Goal: Information Seeking & Learning: Find contact information

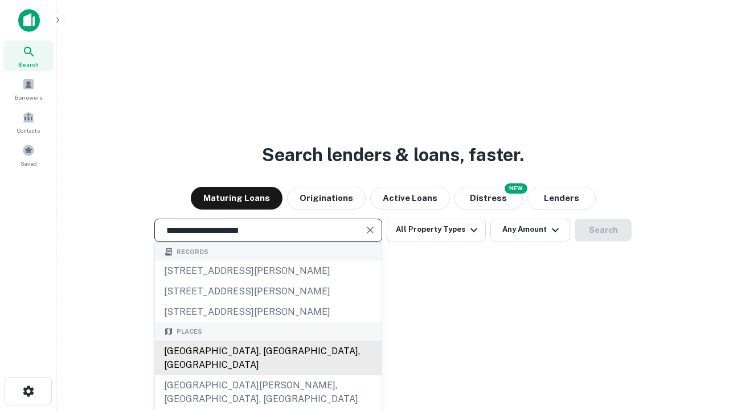
click at [268, 376] on div "[GEOGRAPHIC_DATA], [GEOGRAPHIC_DATA], [GEOGRAPHIC_DATA]" at bounding box center [268, 358] width 227 height 34
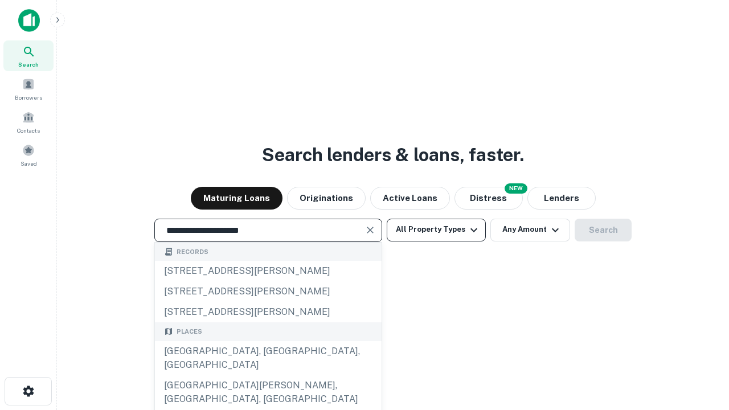
type input "**********"
click at [437, 230] on button "All Property Types" at bounding box center [436, 230] width 99 height 23
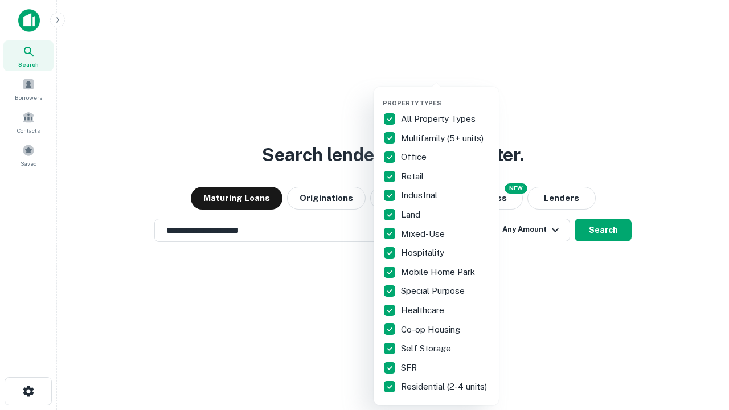
click at [446, 96] on button "button" at bounding box center [445, 96] width 125 height 1
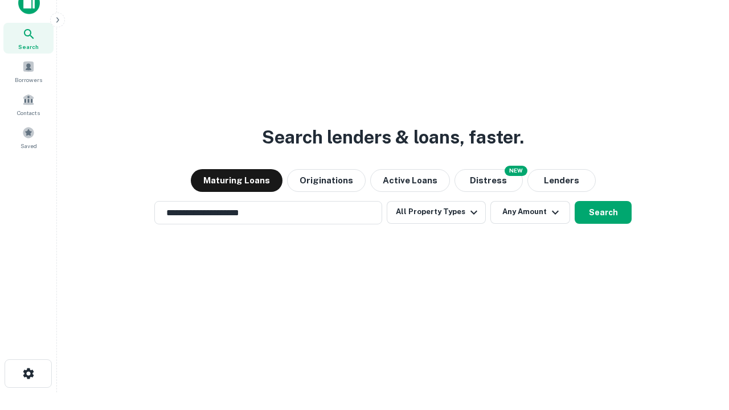
scroll to position [7, 137]
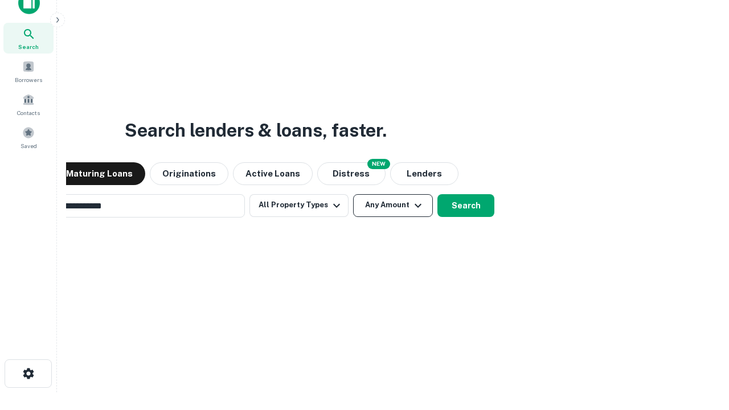
click at [353, 194] on button "Any Amount" at bounding box center [393, 205] width 80 height 23
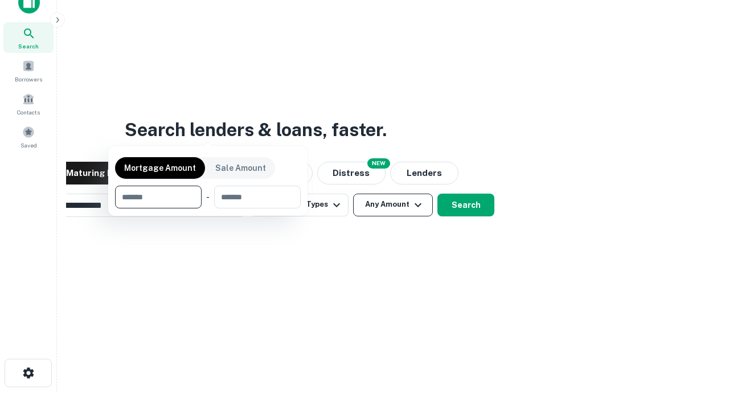
scroll to position [82, 323]
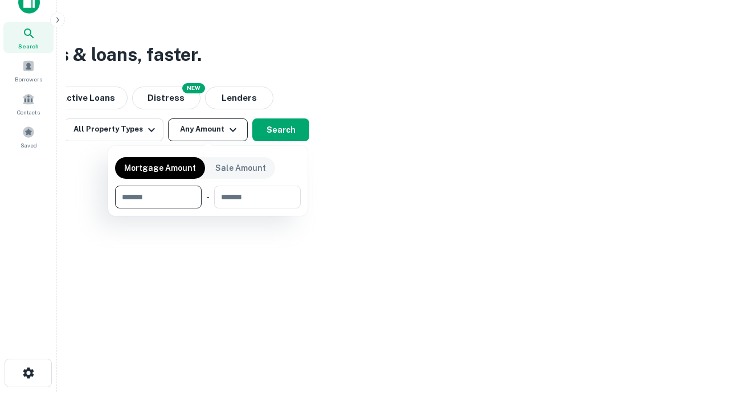
type input "*******"
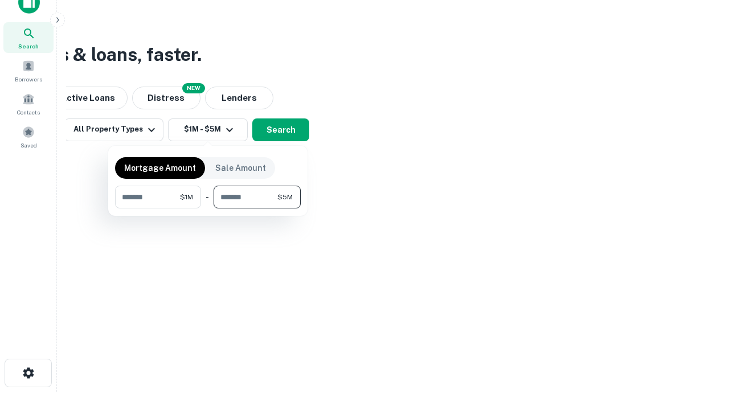
type input "*******"
click at [208, 209] on button "button" at bounding box center [208, 209] width 186 height 1
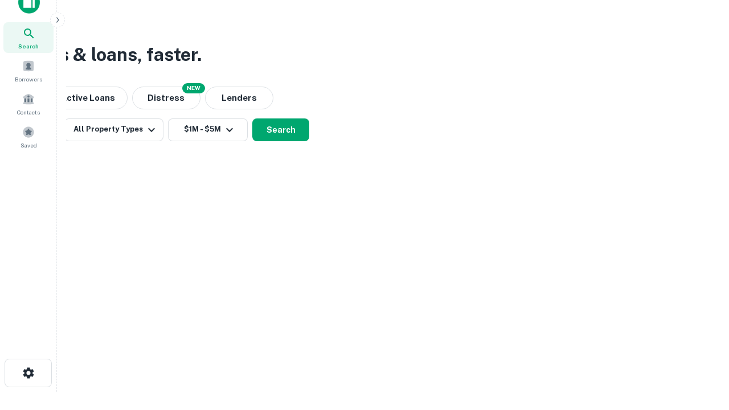
scroll to position [7, 210]
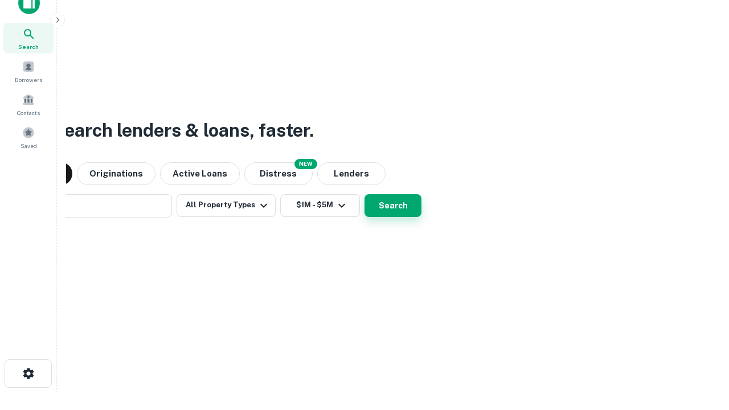
click at [365, 194] on button "Search" at bounding box center [393, 205] width 57 height 23
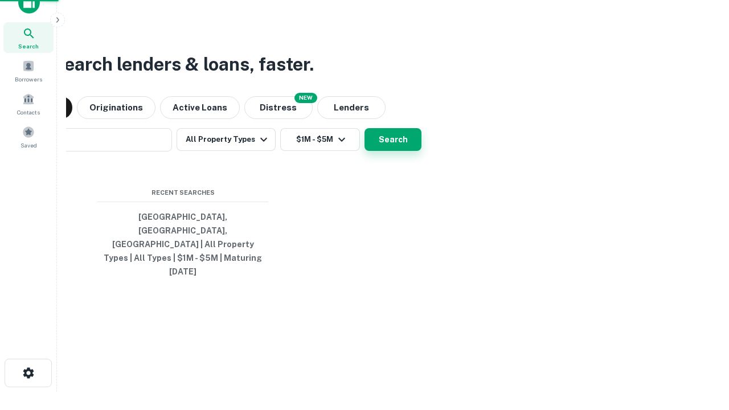
scroll to position [30, 323]
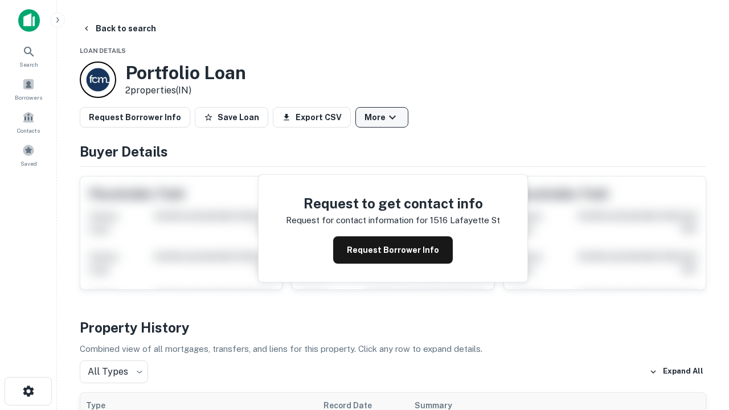
click at [382, 117] on button "More" at bounding box center [382, 117] width 53 height 21
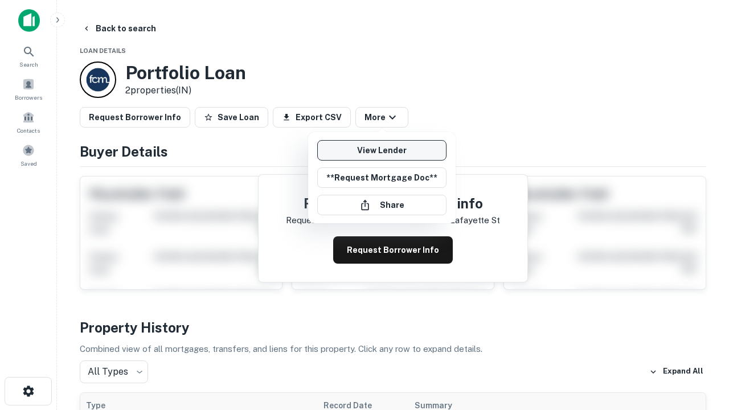
click at [382, 150] on link "View Lender" at bounding box center [381, 150] width 129 height 21
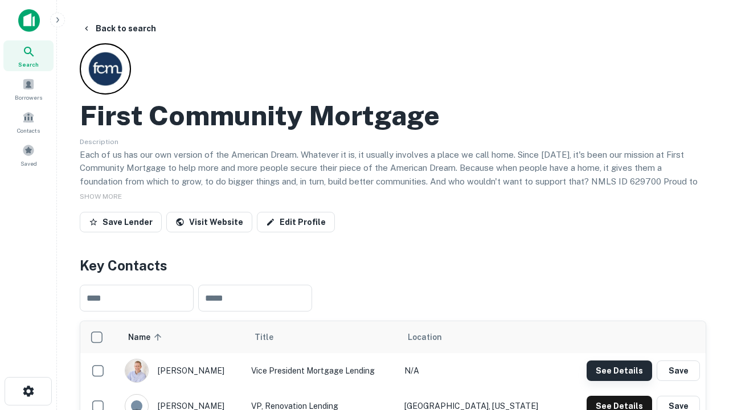
click at [619, 370] on button "See Details" at bounding box center [620, 371] width 66 height 21
click at [28, 392] on icon "button" at bounding box center [29, 392] width 14 height 14
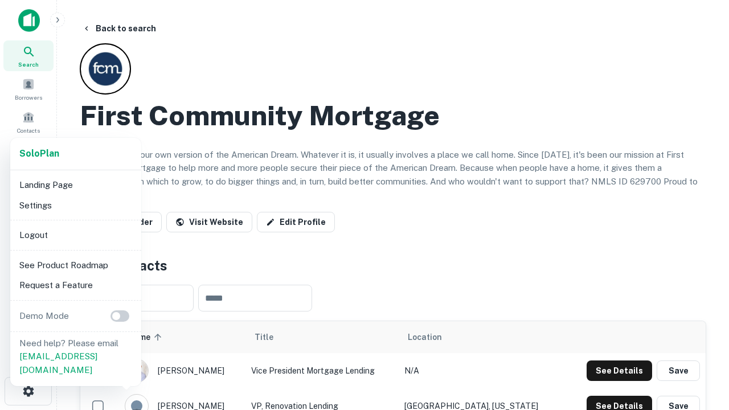
click at [75, 235] on li "Logout" at bounding box center [76, 235] width 122 height 21
